Goal: Check status: Check status

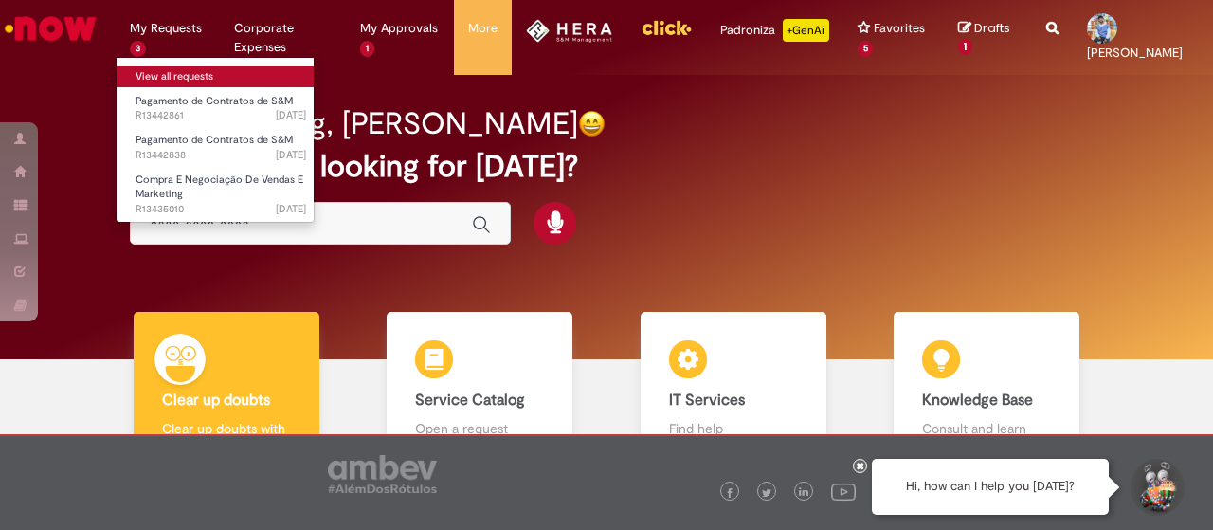
click at [169, 75] on link "View all requests" at bounding box center [221, 76] width 209 height 21
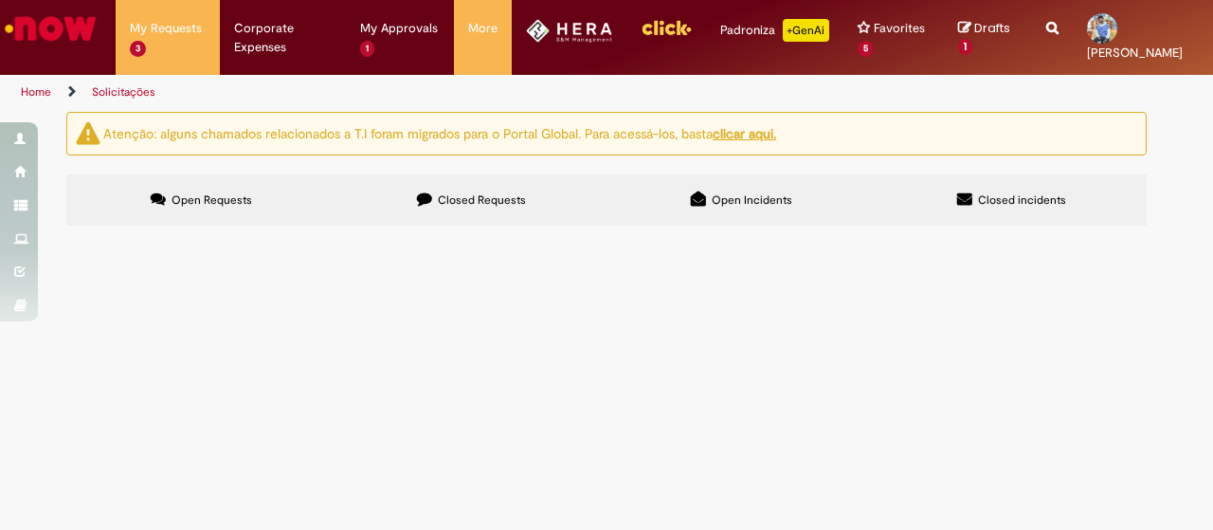
click at [0, 0] on span "Reabertura do chamado por ter expirado. DG + OI: 202485518 310001985524" at bounding box center [0, 0] width 0 height 0
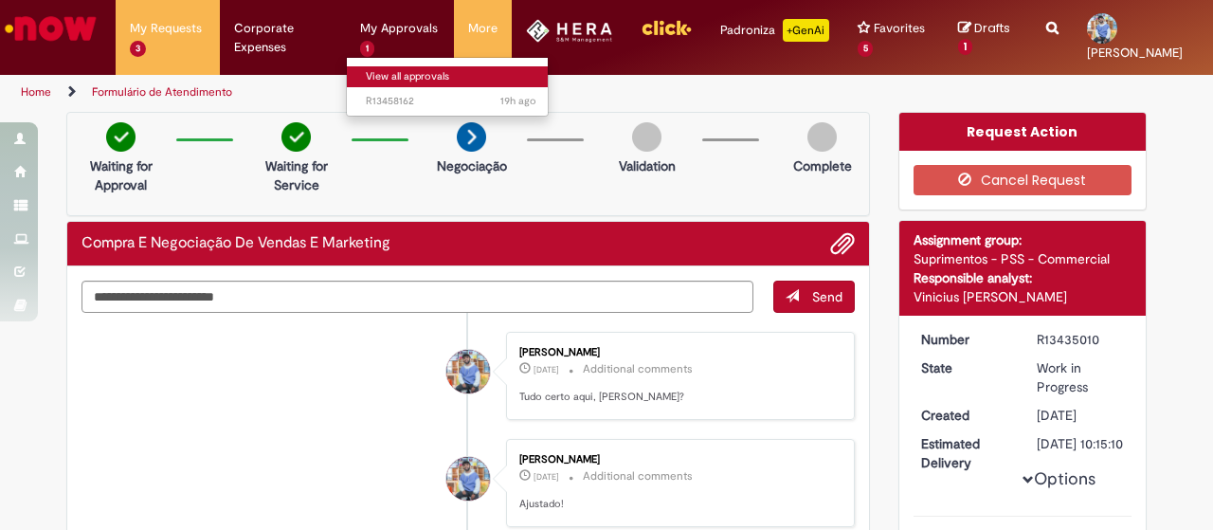
click at [394, 71] on link "View all approvals" at bounding box center [451, 76] width 209 height 21
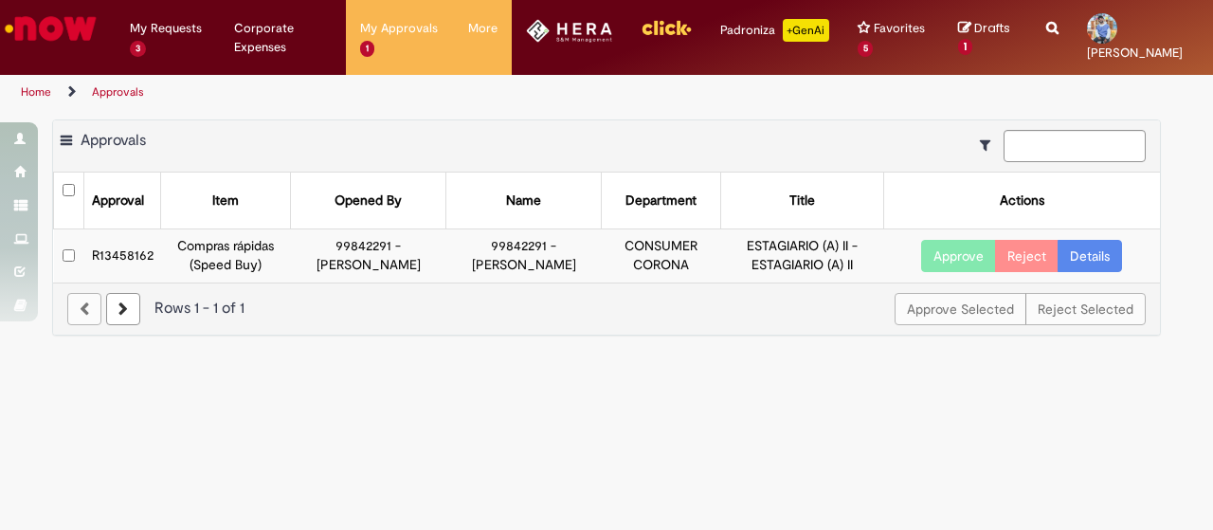
click at [975, 260] on button "Approve" at bounding box center [958, 256] width 75 height 32
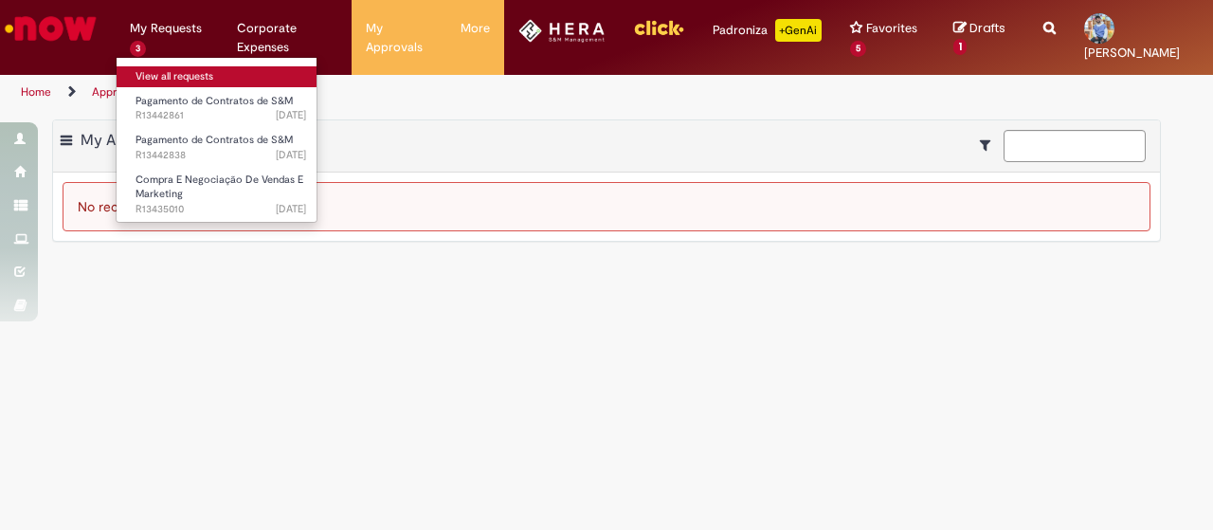
click at [197, 75] on link "View all requests" at bounding box center [221, 76] width 209 height 21
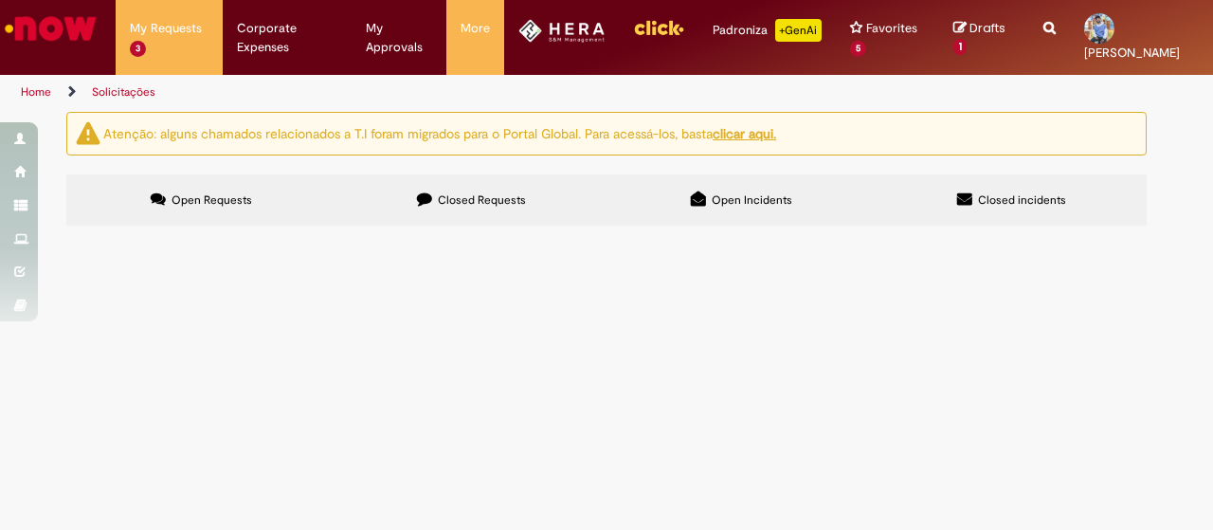
click at [0, 0] on span "Compra E Negociação De Vendas E Marketing" at bounding box center [0, 0] width 0 height 0
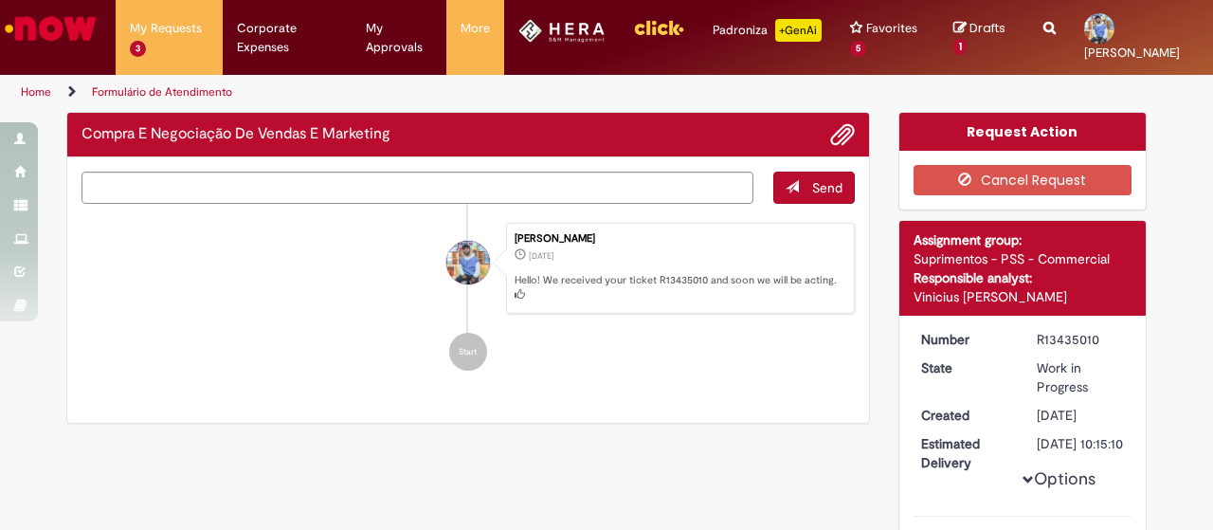
click at [459, 195] on div "Send [PERSON_NAME] [DATE][DATE][DATE] Hello! We received your ticket R13435010 …" at bounding box center [468, 289] width 802 height 265
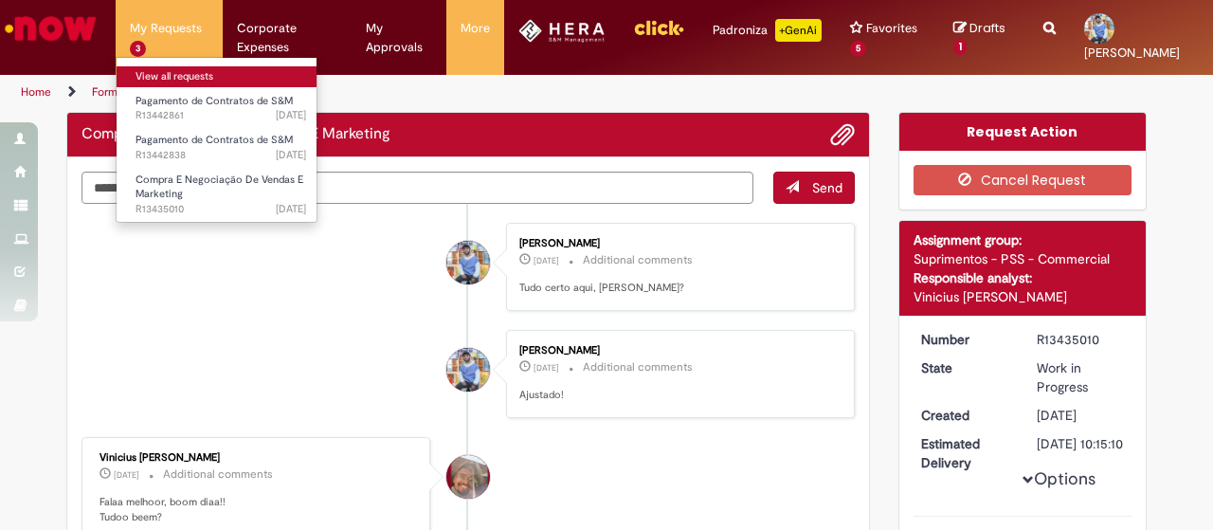
click at [164, 70] on link "View all requests" at bounding box center [221, 76] width 209 height 21
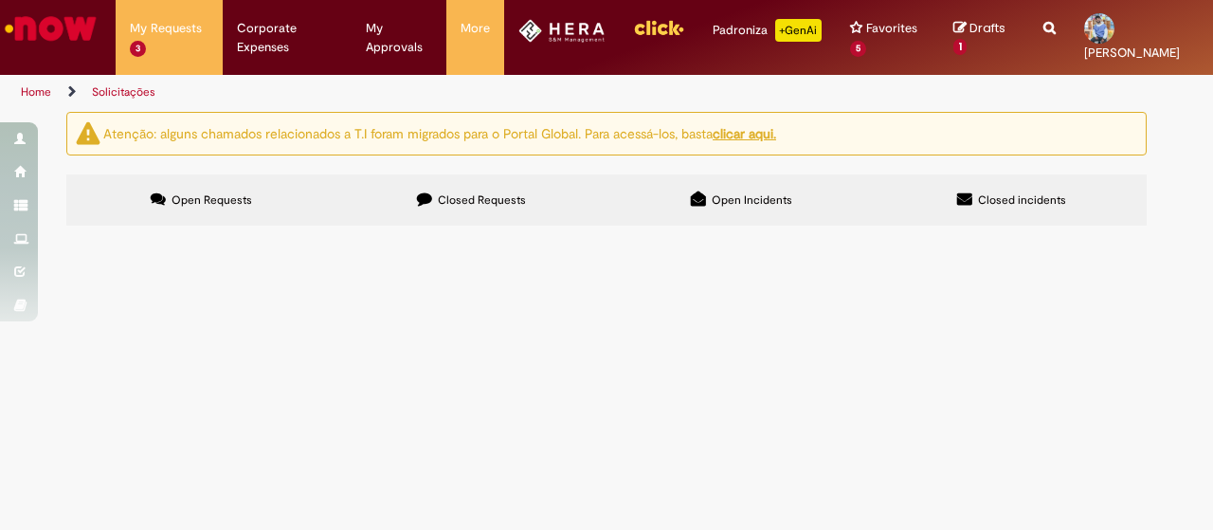
click at [465, 207] on span "Closed Requests" at bounding box center [482, 199] width 88 height 15
click at [187, 186] on label "Open Requests" at bounding box center [201, 199] width 270 height 51
click at [426, 207] on label "Closed Requests" at bounding box center [472, 199] width 270 height 51
click at [0, 0] on span "Reabertura do chamado por ter expirado. DG + OI: 202485518 310001985524" at bounding box center [0, 0] width 0 height 0
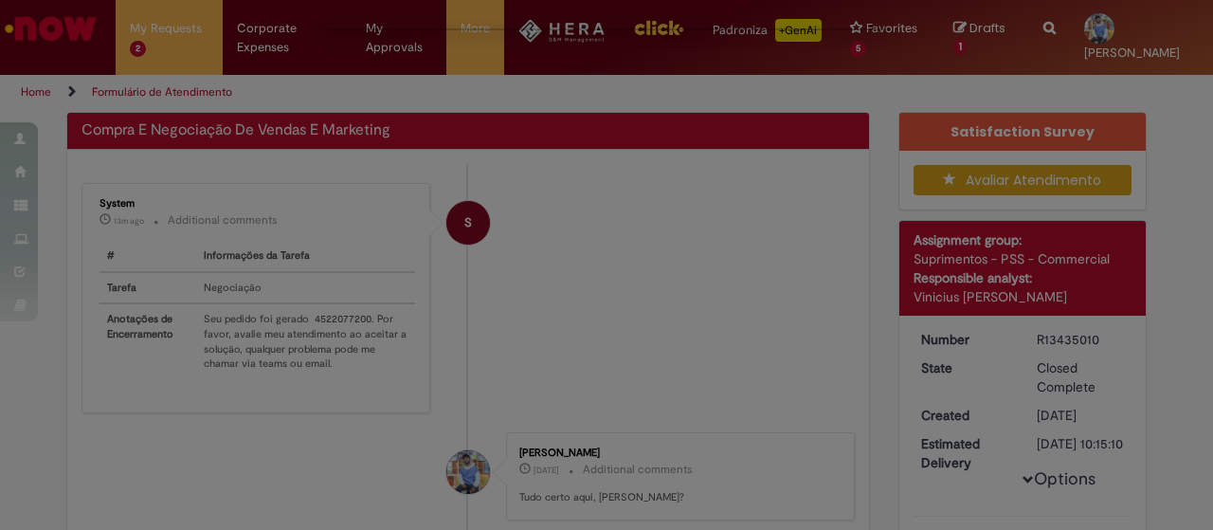
click at [247, 199] on div "Feedback" at bounding box center [606, 265] width 1213 height 530
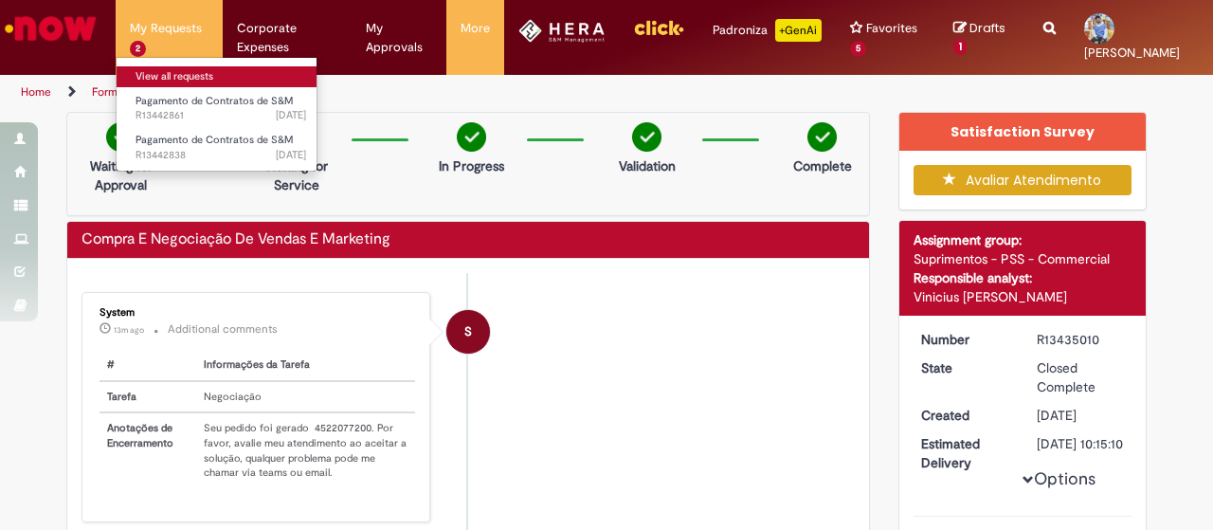
click at [173, 79] on link "View all requests" at bounding box center [221, 76] width 209 height 21
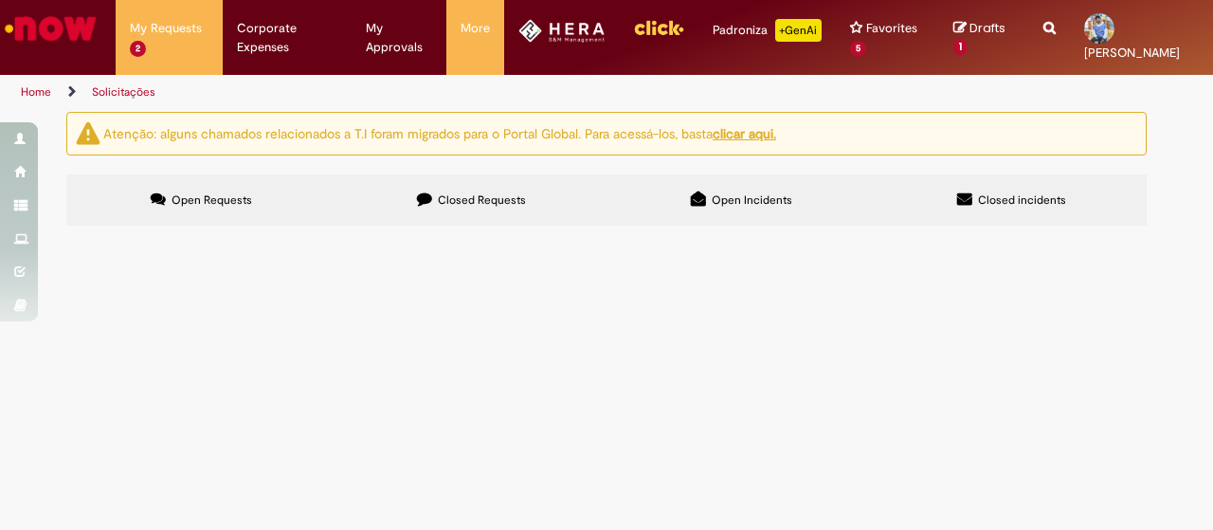
click at [482, 200] on span "Closed Requests" at bounding box center [482, 199] width 88 height 15
